Goal: Task Accomplishment & Management: Complete application form

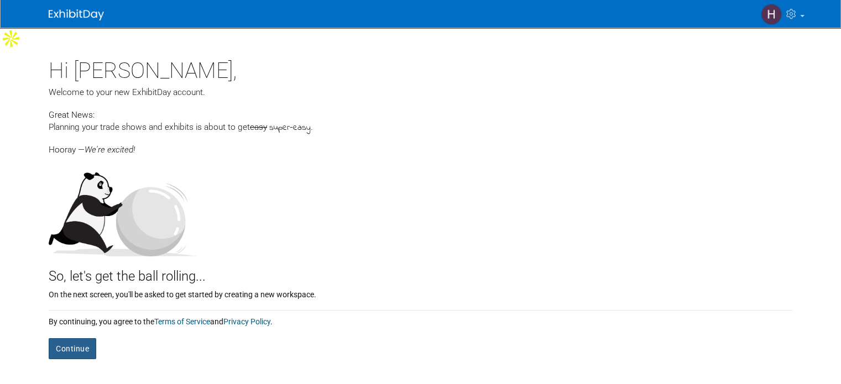
click at [75, 338] on button "Continue" at bounding box center [73, 348] width 48 height 21
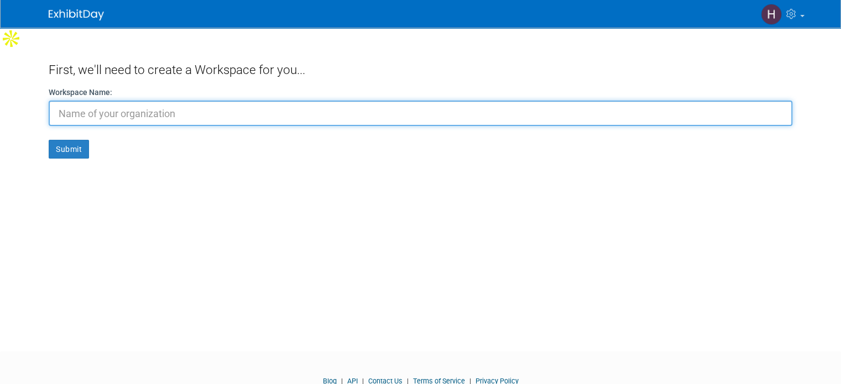
click at [414, 101] on input "text" at bounding box center [421, 113] width 744 height 25
type input "Cooper River Farms"
click at [49, 140] on button "Submit" at bounding box center [69, 149] width 40 height 19
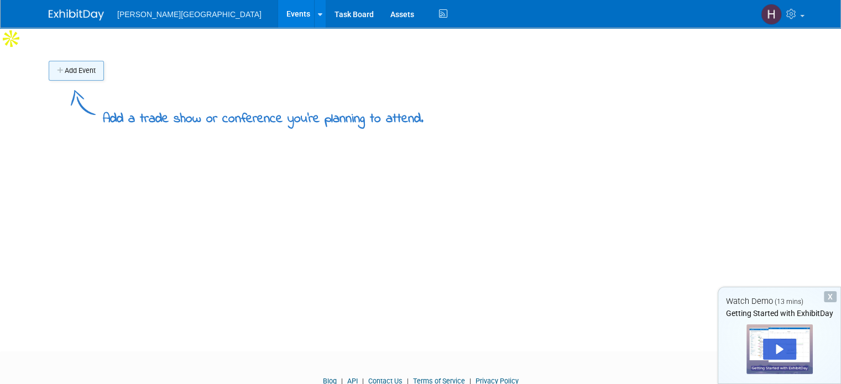
click at [77, 61] on button "Add Event" at bounding box center [76, 71] width 55 height 20
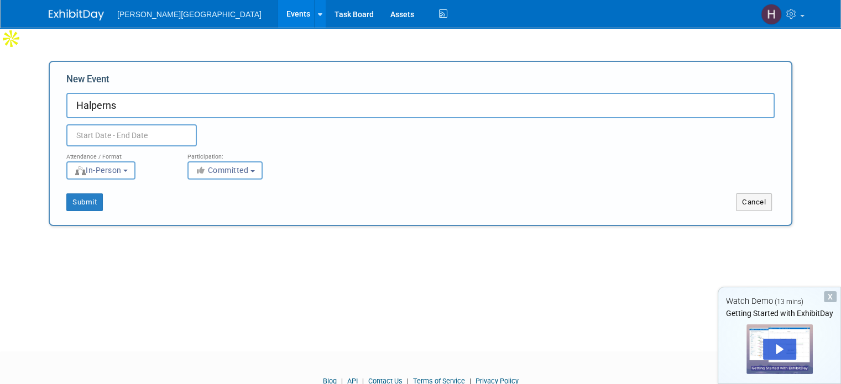
type input "Halperns"
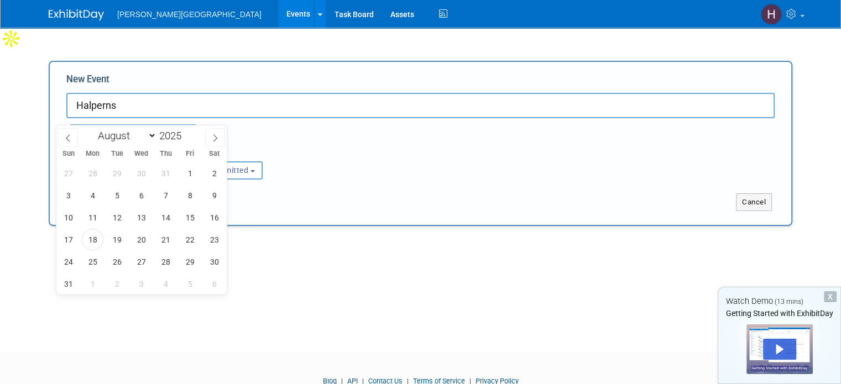
click at [142, 124] on input "text" at bounding box center [131, 135] width 130 height 22
click at [221, 133] on span at bounding box center [215, 137] width 20 height 19
select select "8"
click at [90, 217] on span "15" at bounding box center [93, 218] width 22 height 22
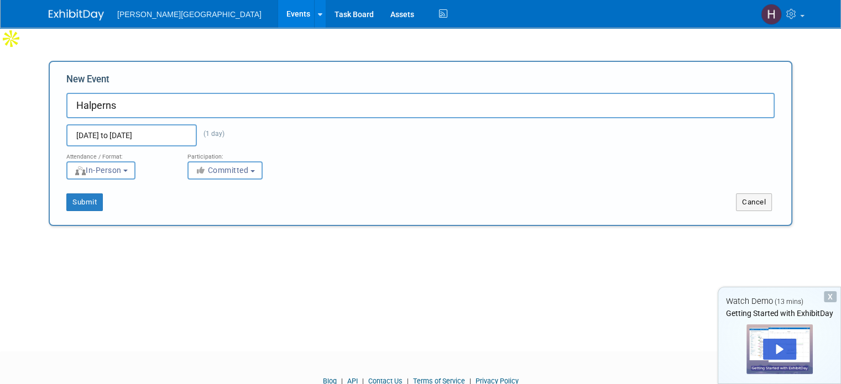
click at [155, 124] on input "[DATE] to [DATE]" at bounding box center [131, 135] width 130 height 22
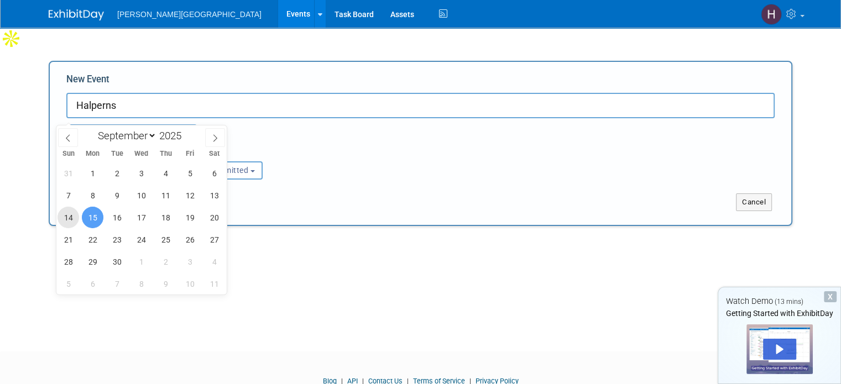
click at [74, 223] on span "14" at bounding box center [69, 218] width 22 height 22
click at [97, 220] on span "15" at bounding box center [93, 218] width 22 height 22
type input "[DATE] to [DATE]"
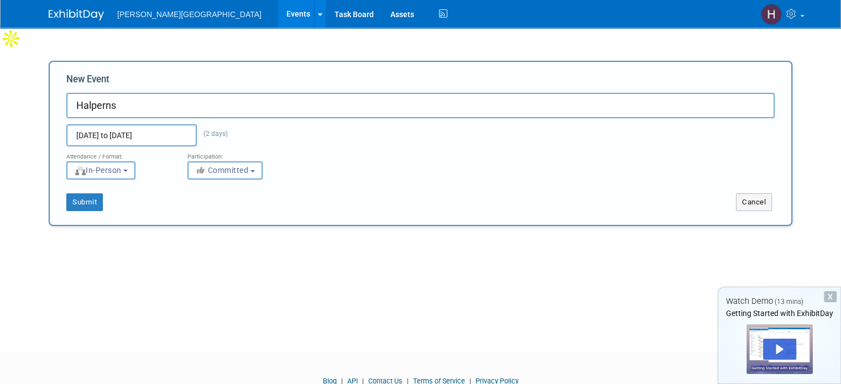
click at [363, 180] on div "Submit Cancel" at bounding box center [420, 196] width 725 height 32
click at [72, 194] on button "Submit" at bounding box center [84, 203] width 36 height 18
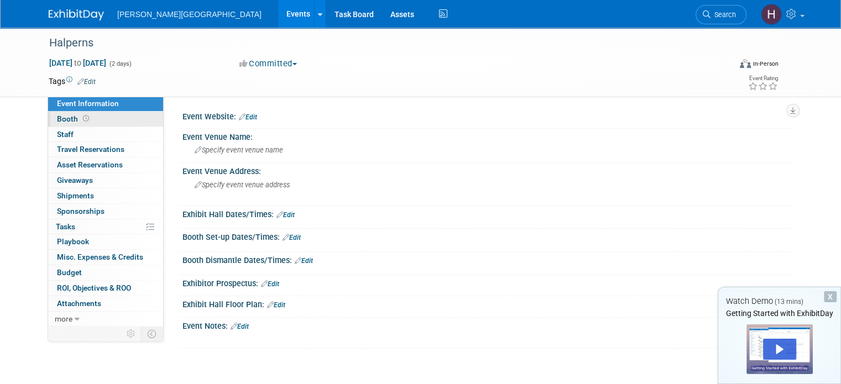
click at [60, 115] on span "Booth" at bounding box center [74, 118] width 34 height 9
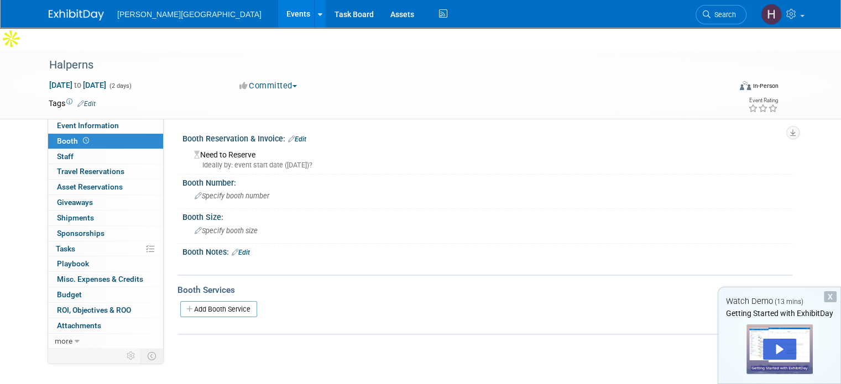
click at [24, 195] on div "Halperns Sep 14, 2025 to Sep 15, 2025 (2 days) Sep 14, 2025 to Sep 15, 2025 Com…" at bounding box center [420, 210] width 841 height 320
